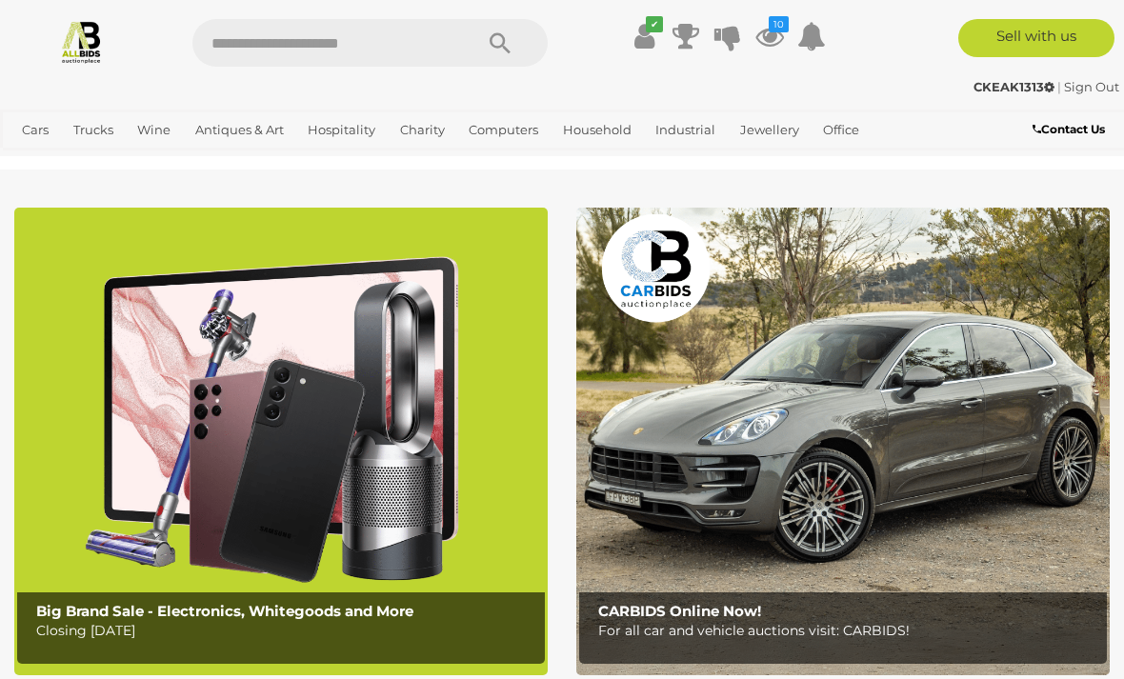
click at [766, 34] on icon at bounding box center [769, 36] width 29 height 34
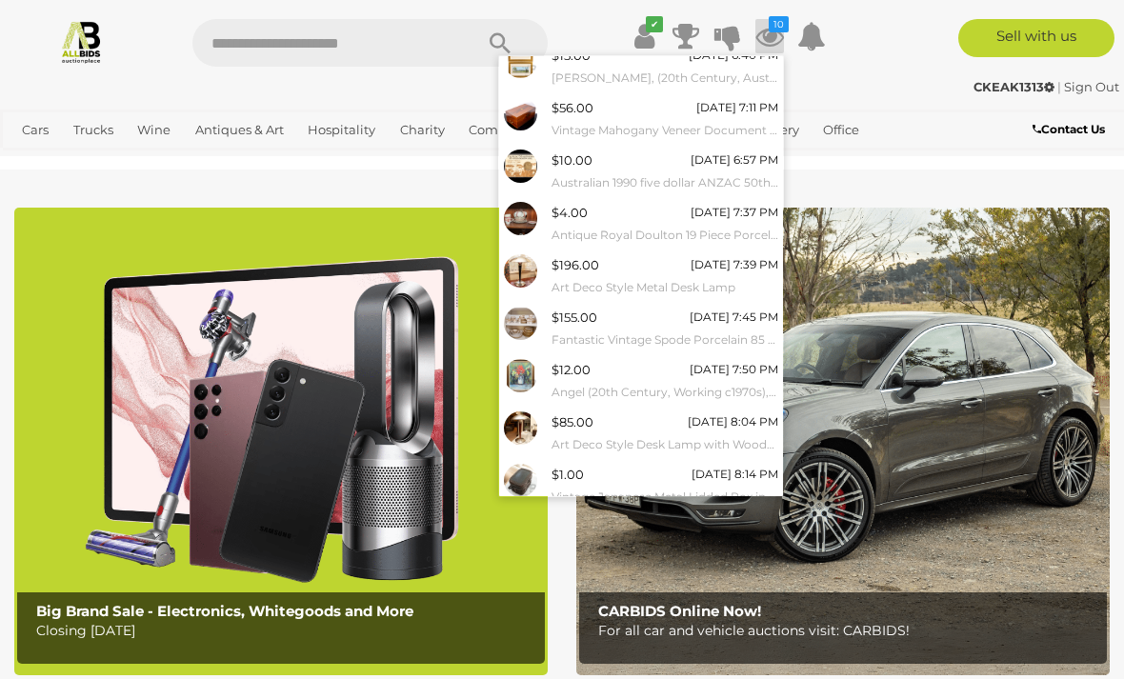
scroll to position [117, 0]
click at [679, 515] on link "View All" at bounding box center [641, 528] width 284 height 33
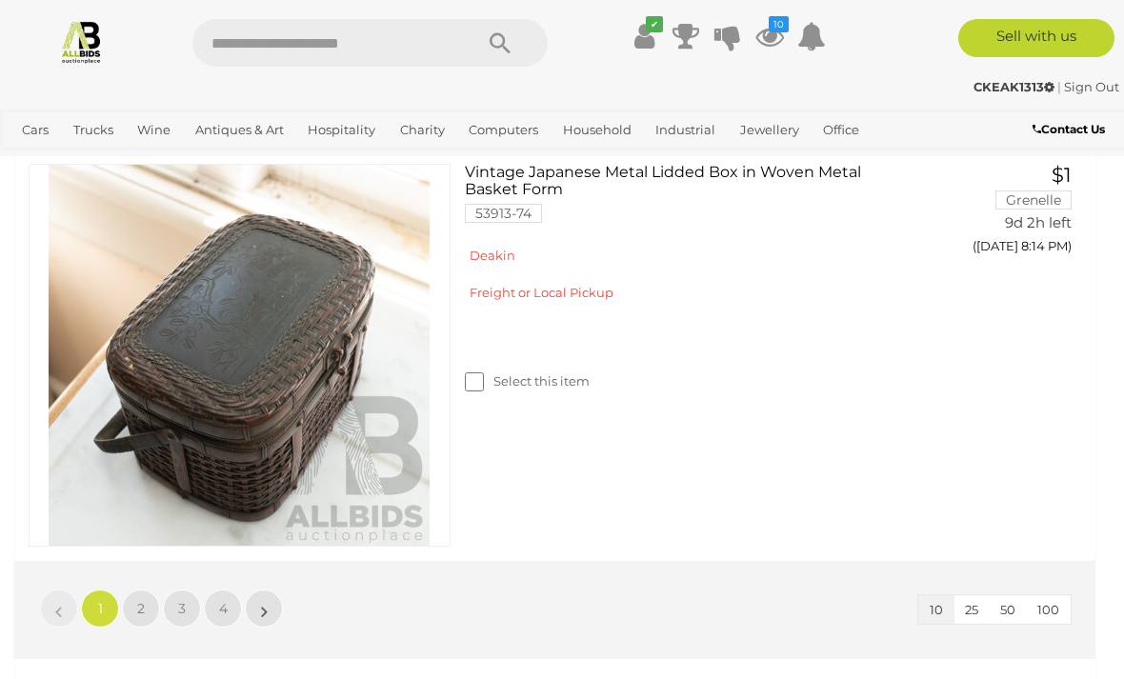
scroll to position [4139, 0]
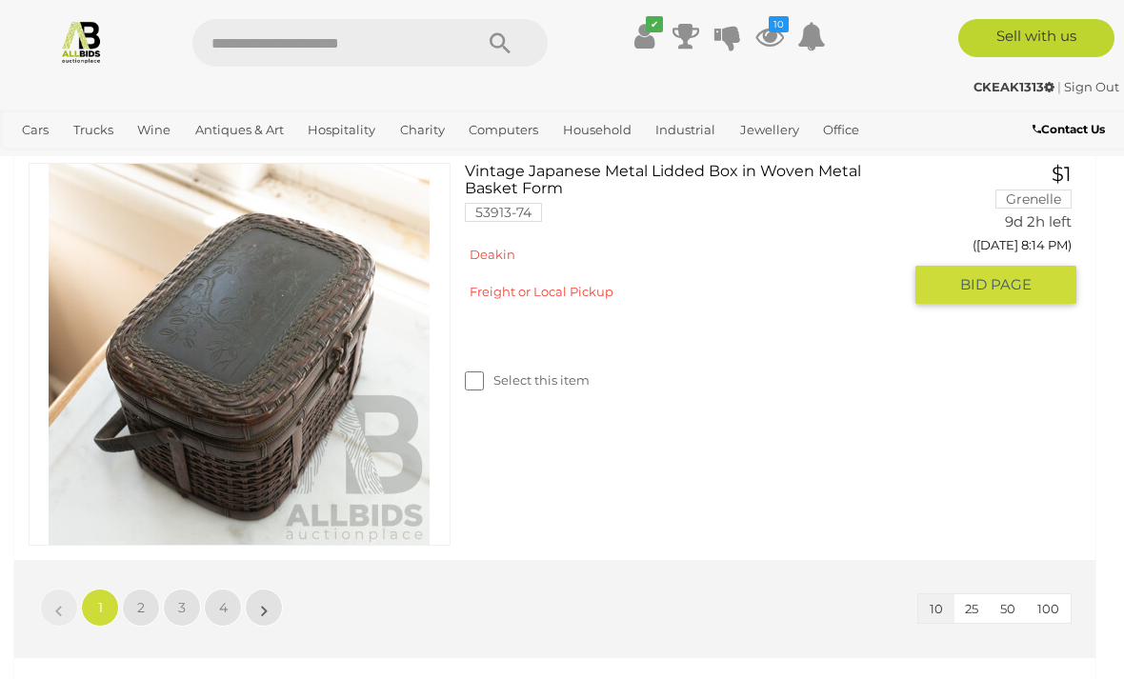
click at [981, 278] on span "BID PAGE" at bounding box center [995, 284] width 71 height 19
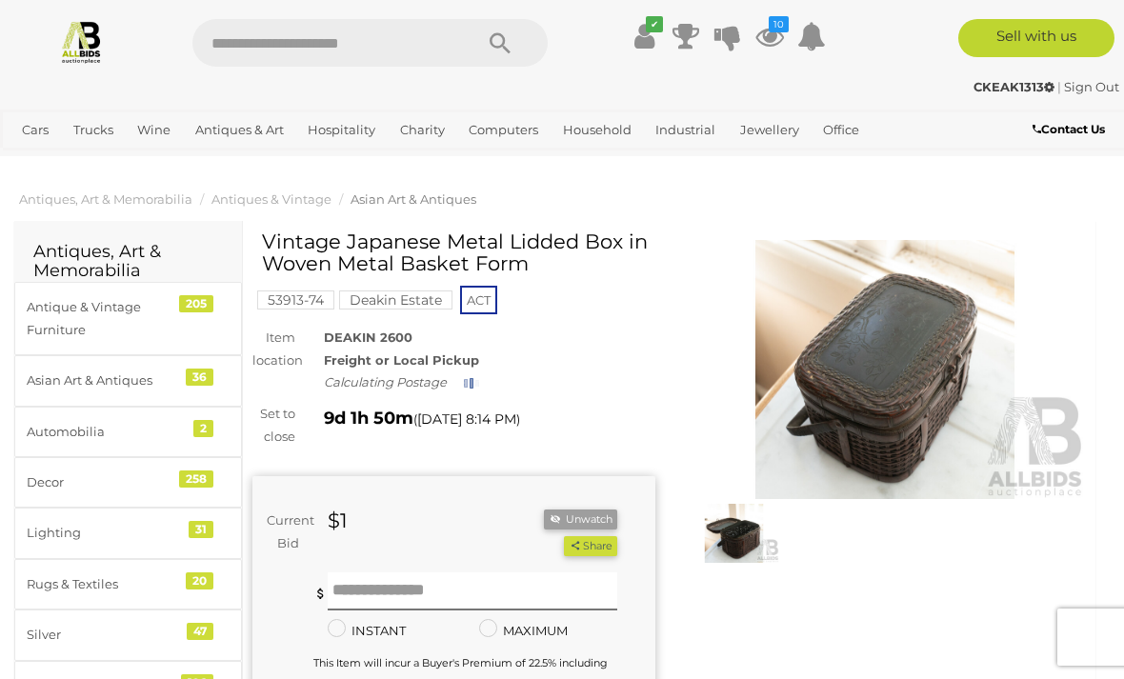
click at [741, 547] on img at bounding box center [734, 533] width 91 height 59
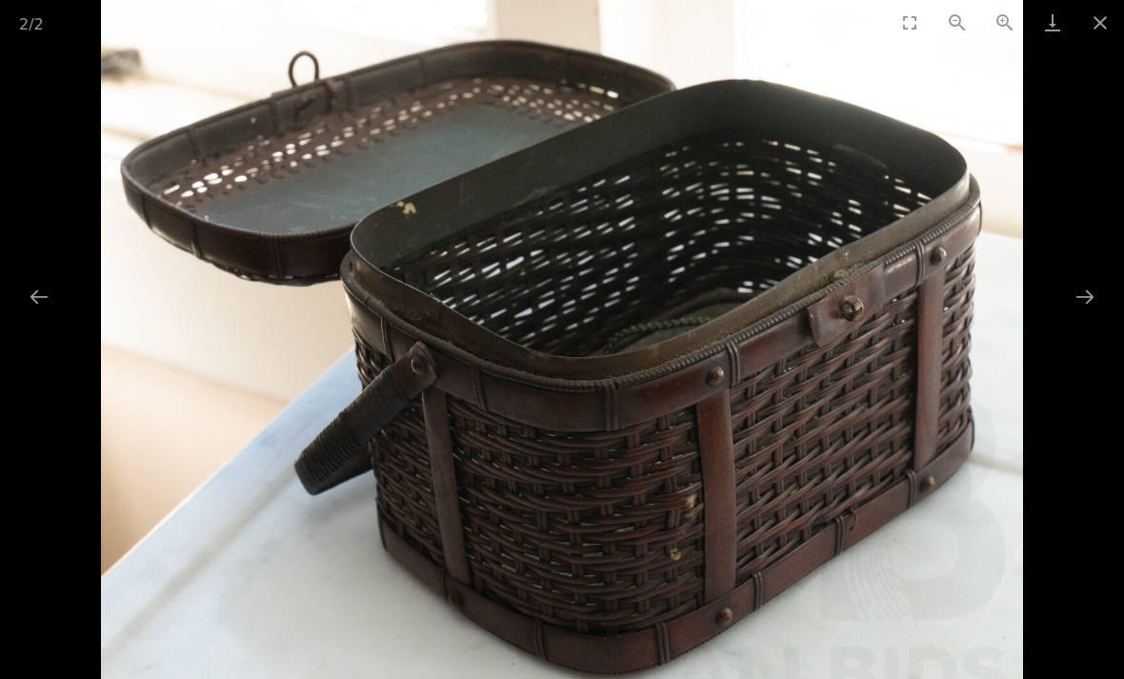
click at [1082, 302] on button "Next slide" at bounding box center [1085, 296] width 40 height 37
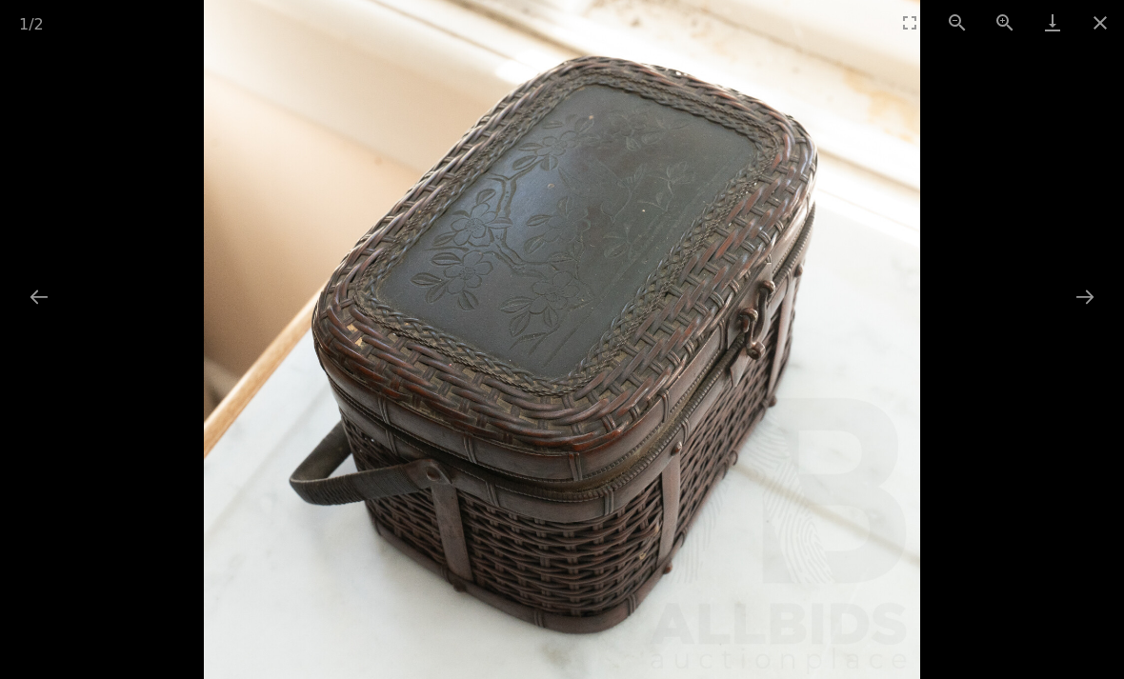
click at [1085, 291] on button "Next slide" at bounding box center [1085, 296] width 40 height 37
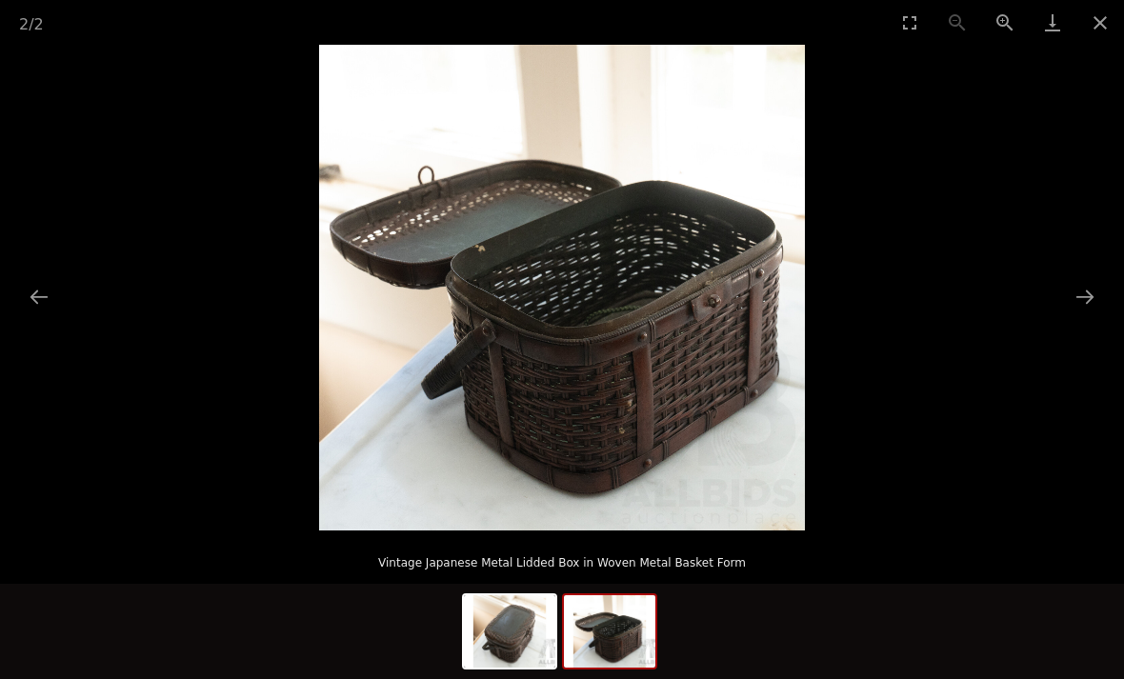
click at [1107, 26] on button "Close gallery" at bounding box center [1100, 22] width 48 height 45
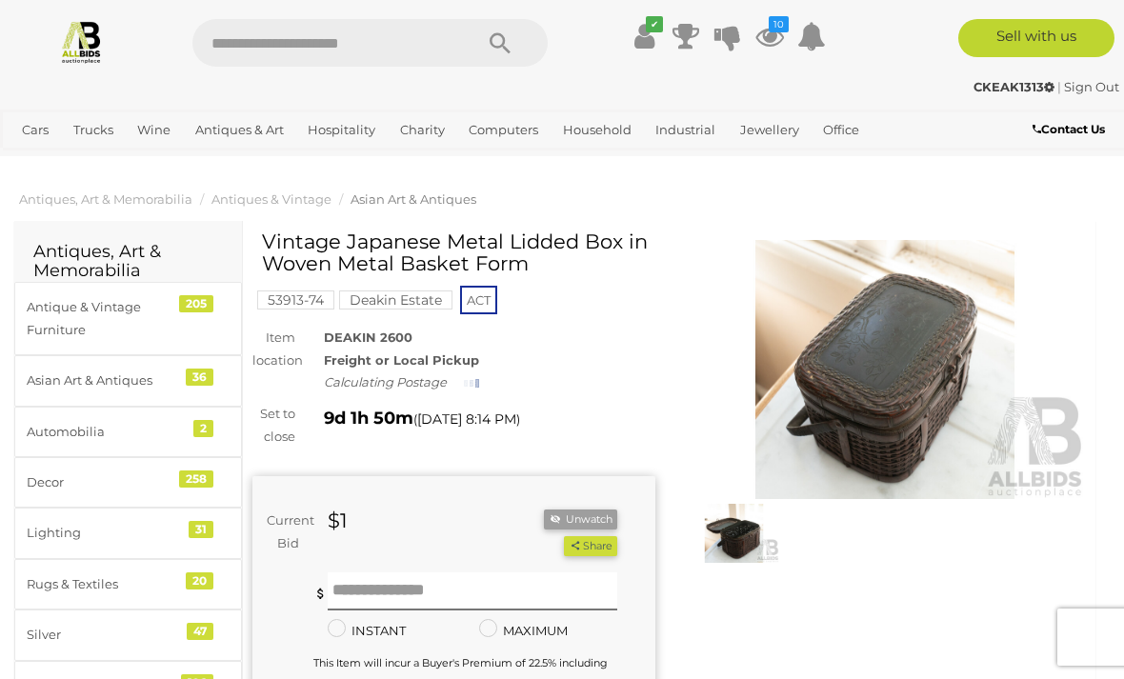
click at [776, 33] on icon at bounding box center [769, 36] width 29 height 34
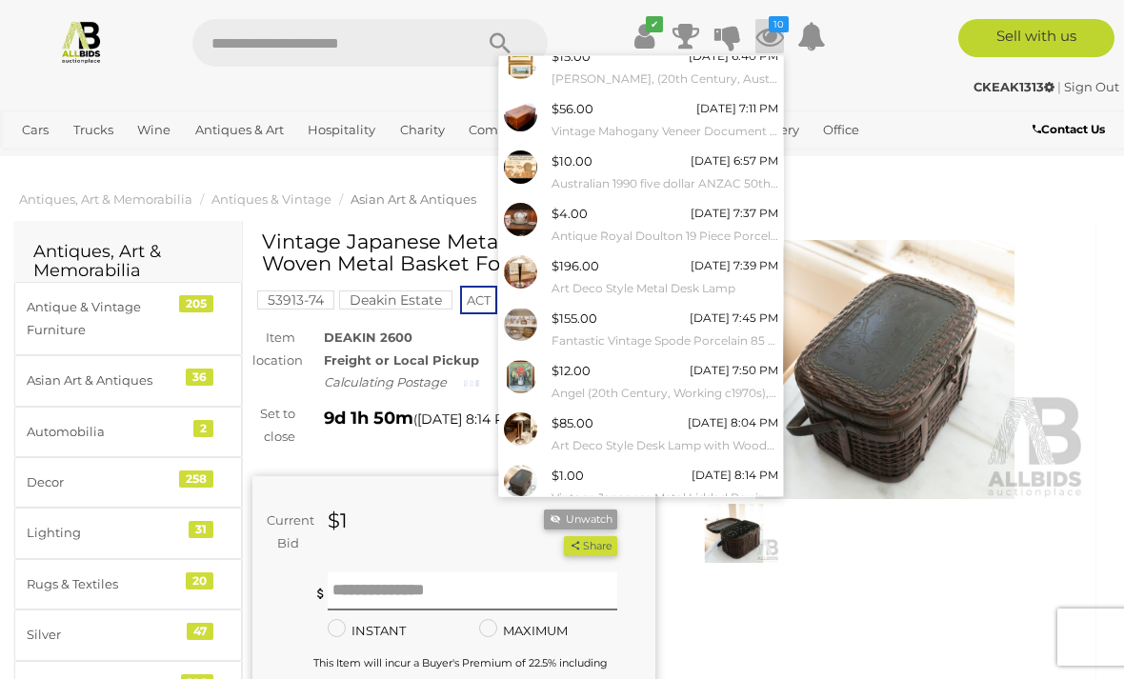
scroll to position [117, 0]
click at [680, 525] on link "View All" at bounding box center [641, 528] width 284 height 33
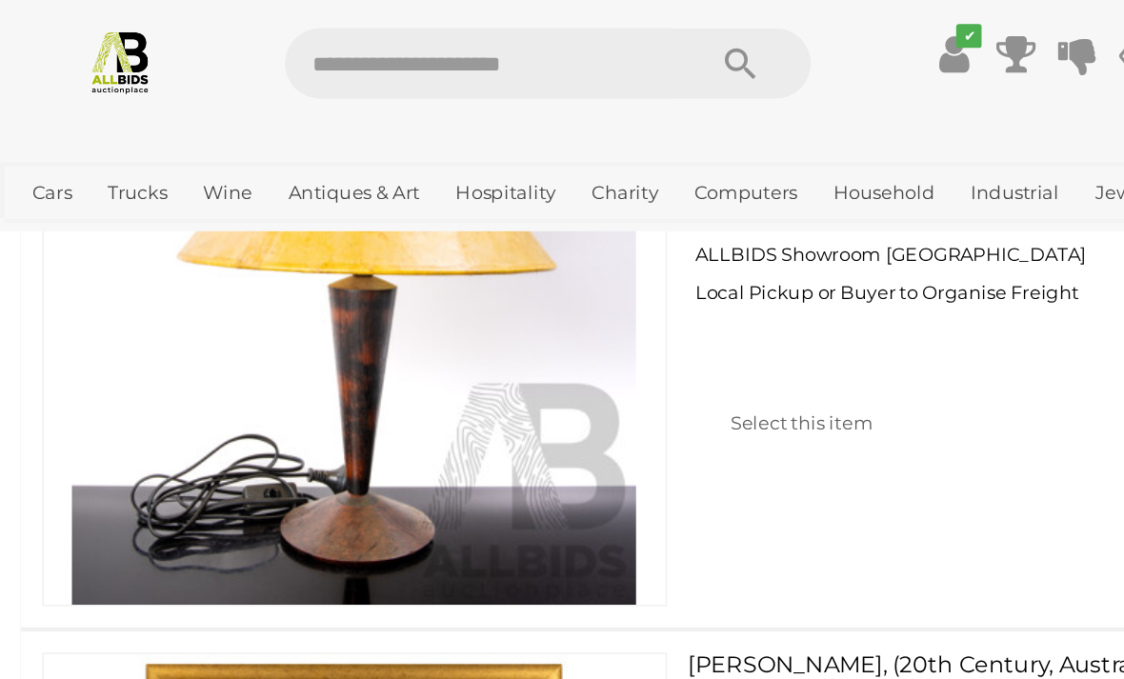
scroll to position [375, 0]
